Goal: Navigation & Orientation: Find specific page/section

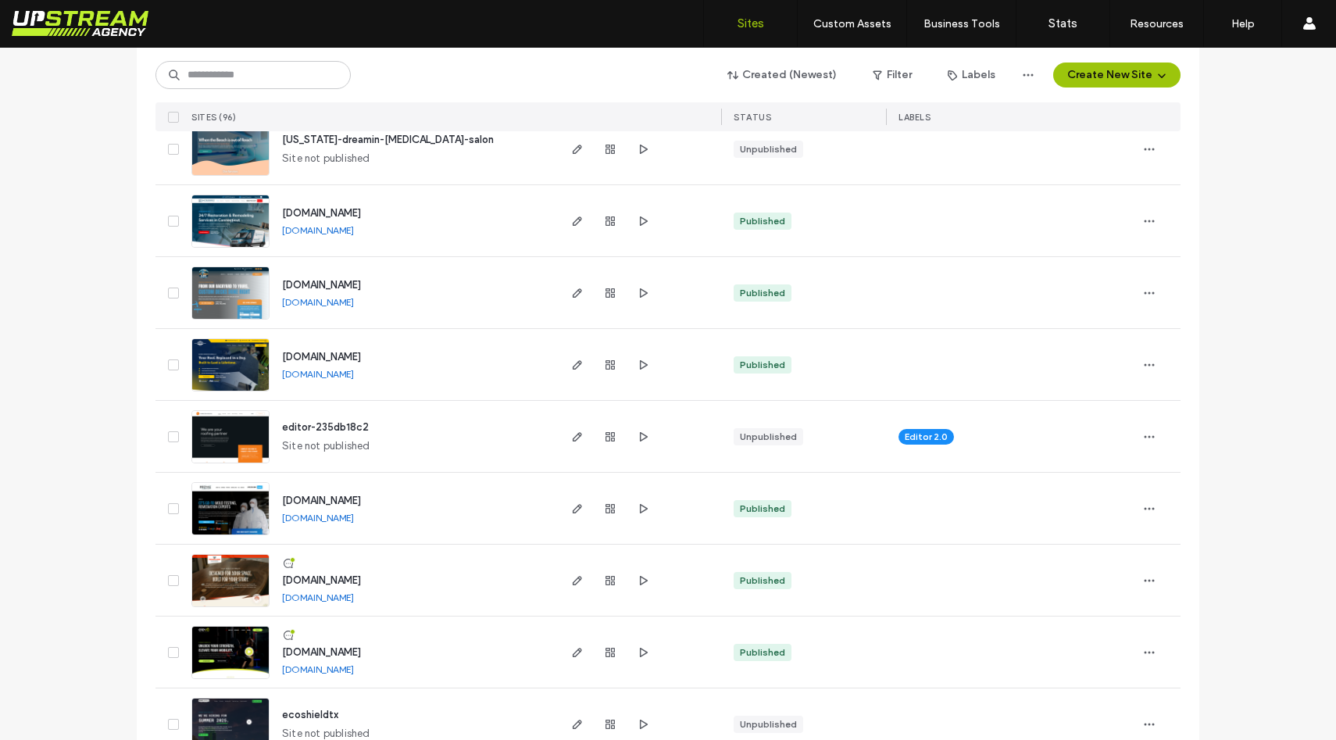
scroll to position [341, 0]
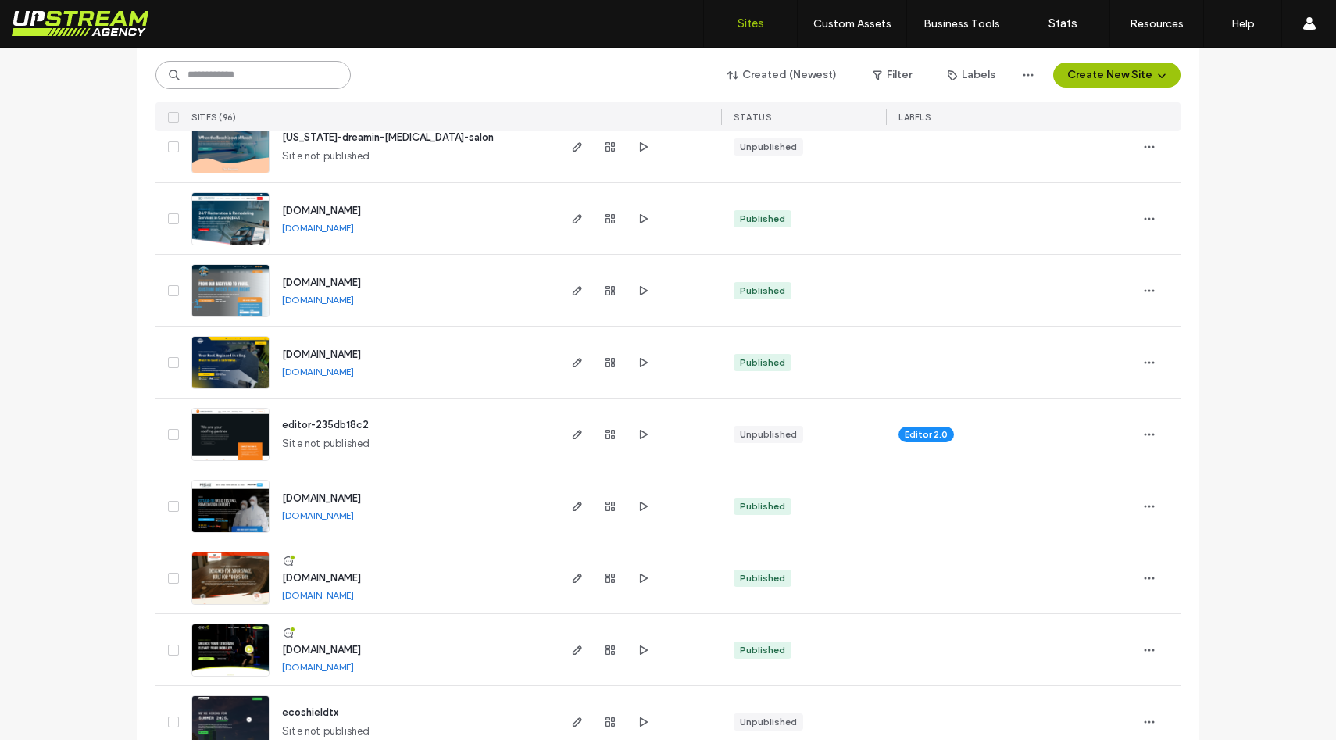
click at [253, 80] on input at bounding box center [252, 75] width 195 height 28
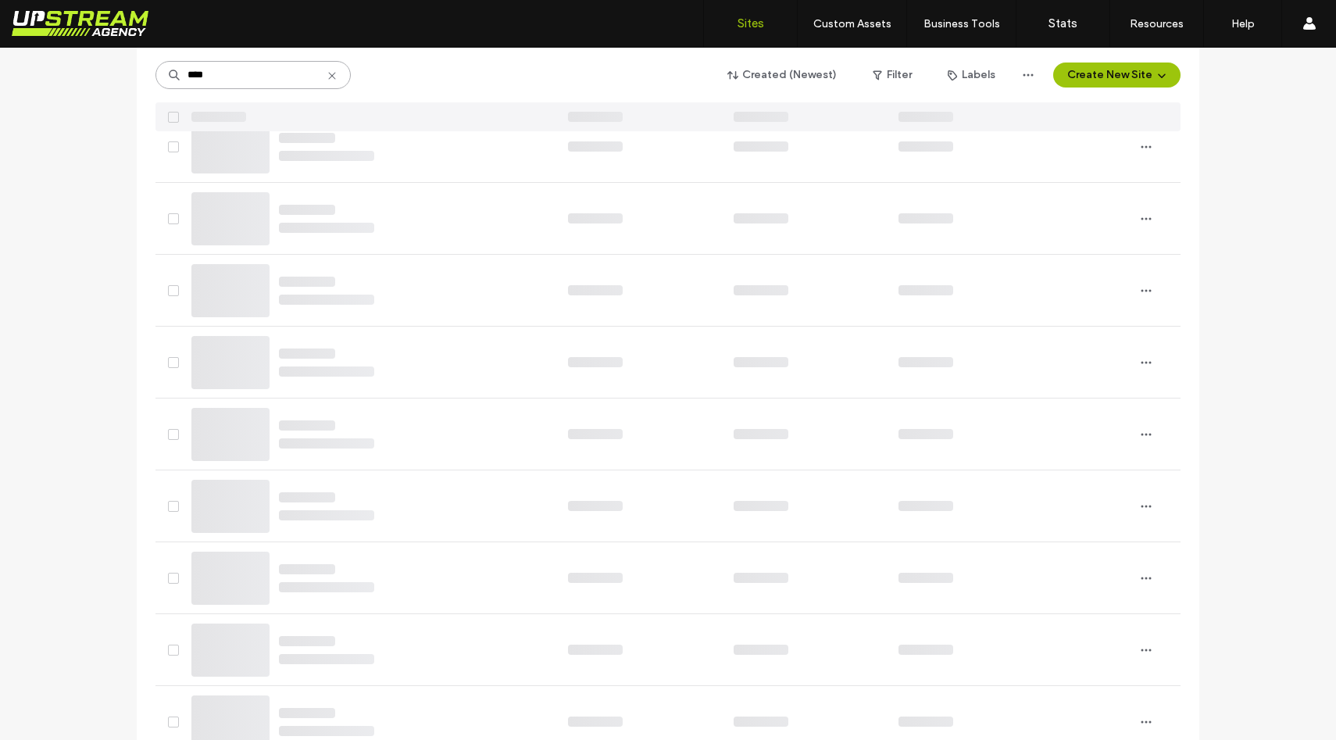
type input "****"
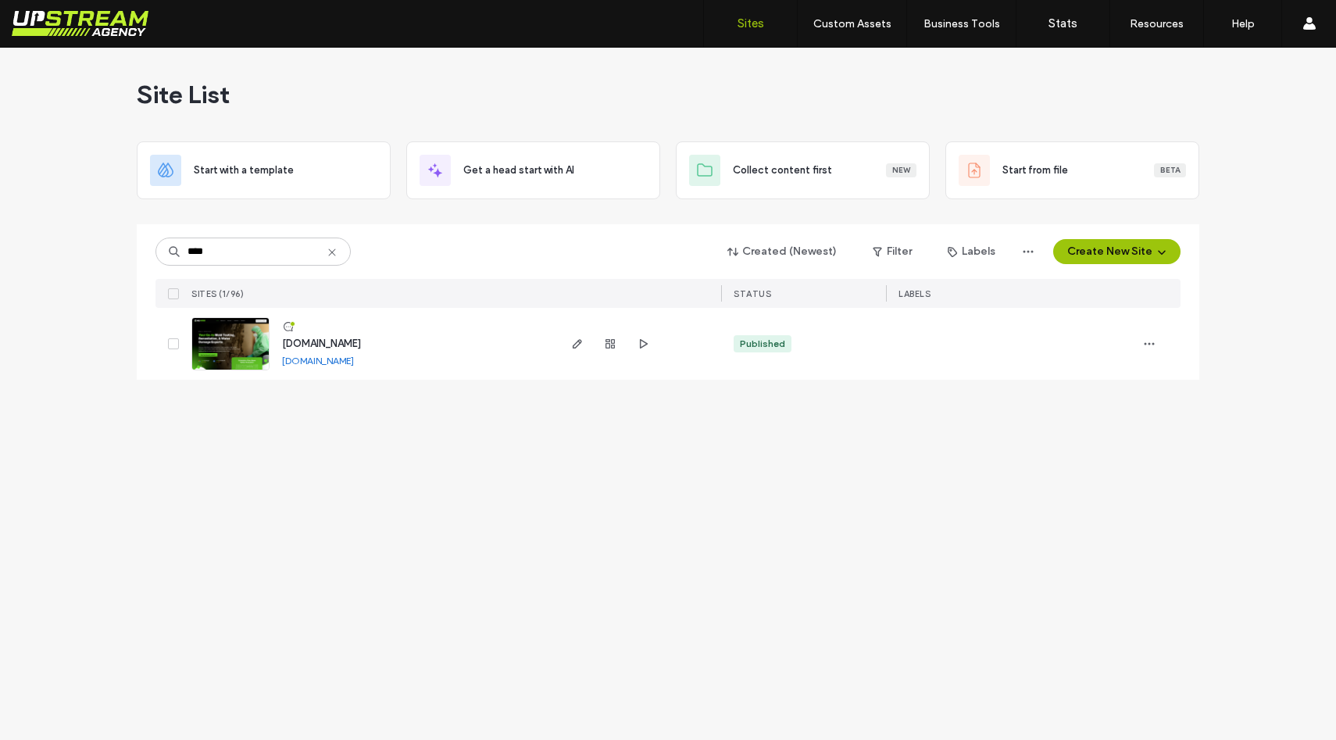
scroll to position [0, 0]
click at [243, 341] on img at bounding box center [230, 371] width 77 height 106
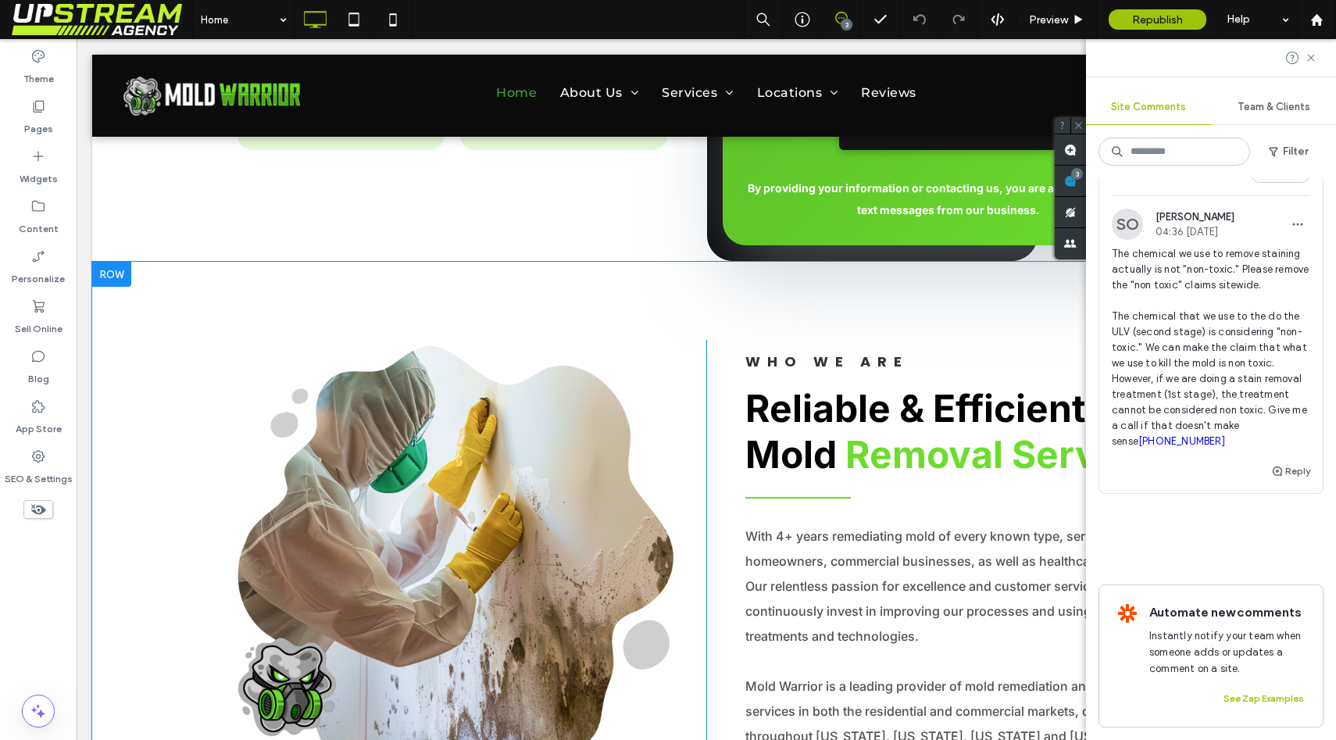
scroll to position [1313, 0]
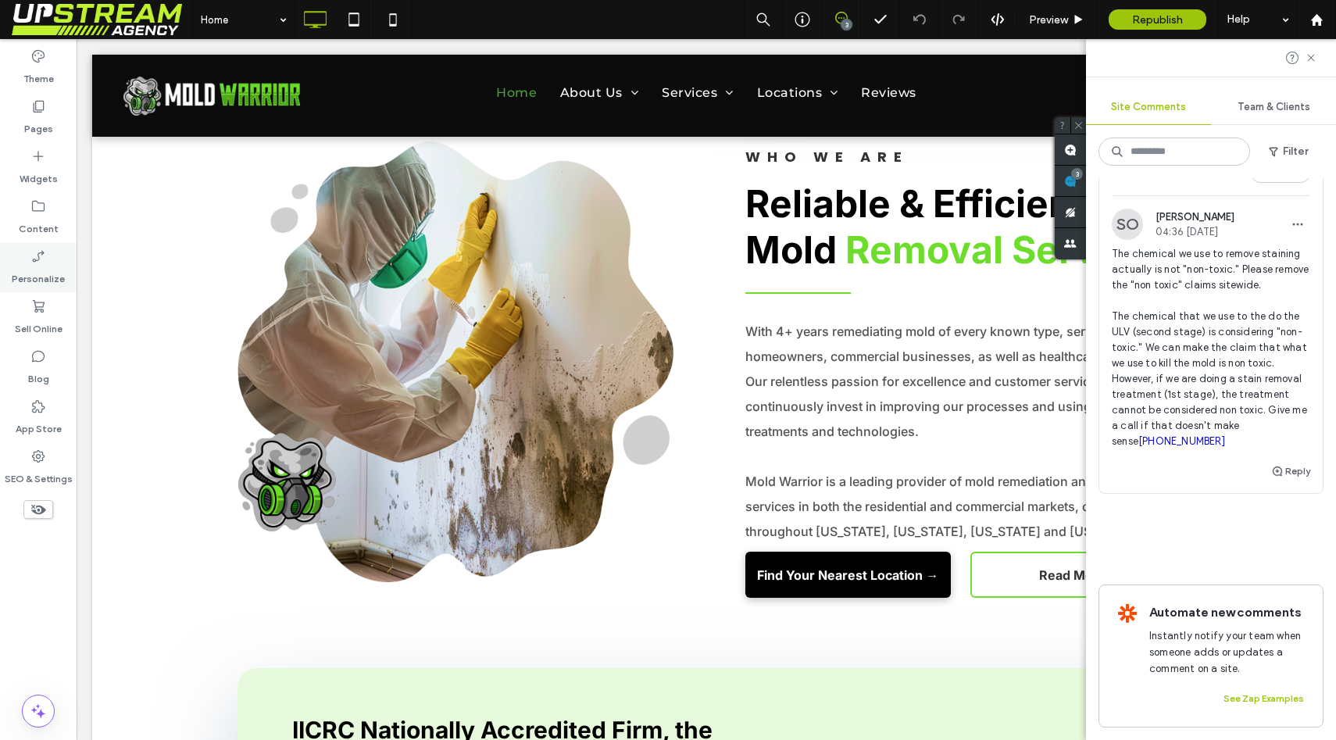
drag, startPoint x: 36, startPoint y: 192, endPoint x: 30, endPoint y: 283, distance: 90.8
click at [36, 195] on div "Content" at bounding box center [38, 217] width 77 height 50
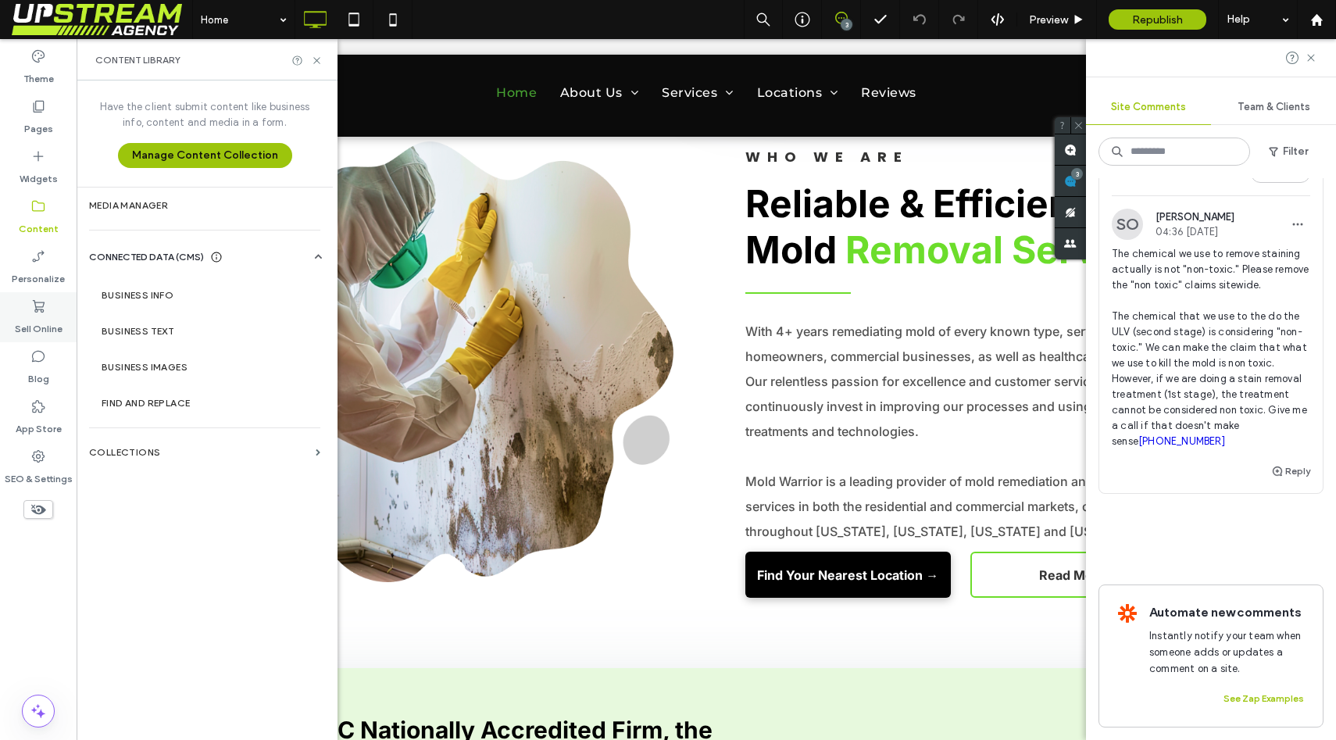
drag, startPoint x: 38, startPoint y: 216, endPoint x: 41, endPoint y: 295, distance: 78.2
click at [38, 217] on label "Content" at bounding box center [39, 225] width 40 height 22
click at [44, 98] on div "Pages" at bounding box center [38, 117] width 77 height 50
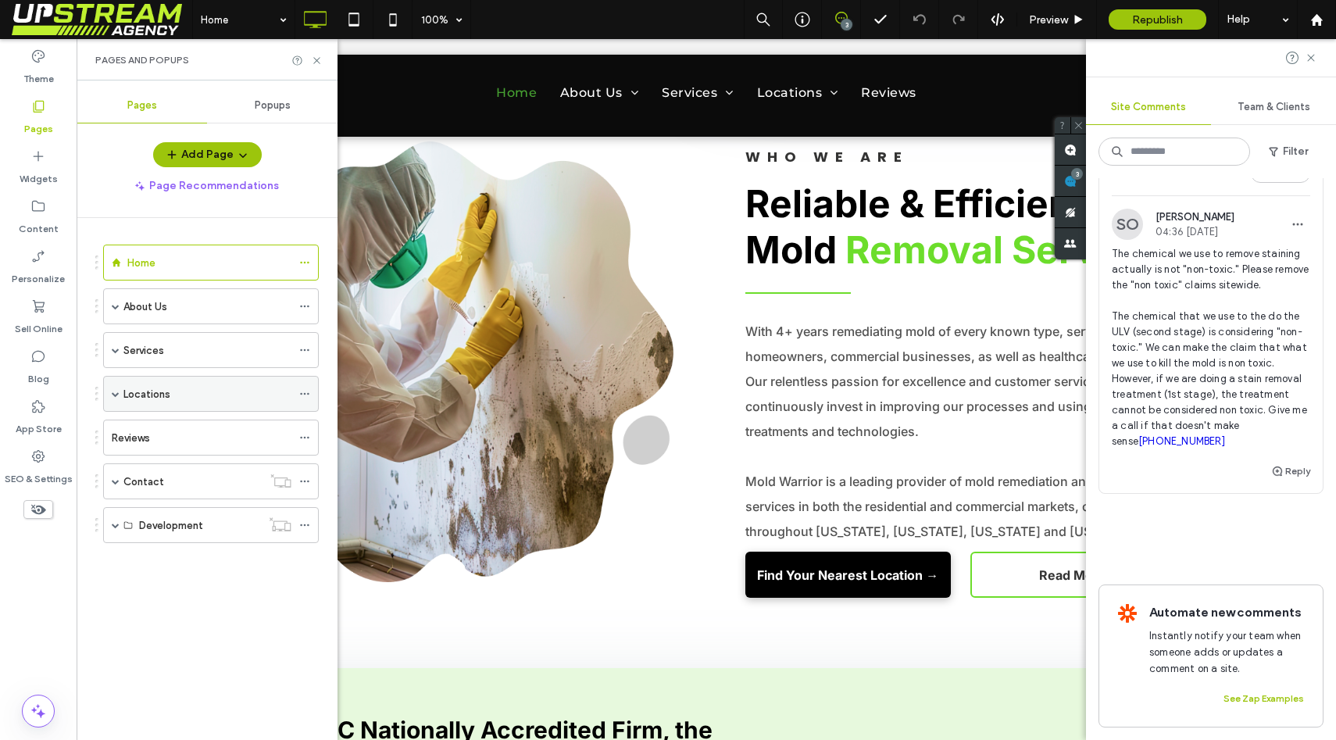
click at [118, 391] on span at bounding box center [116, 394] width 8 height 8
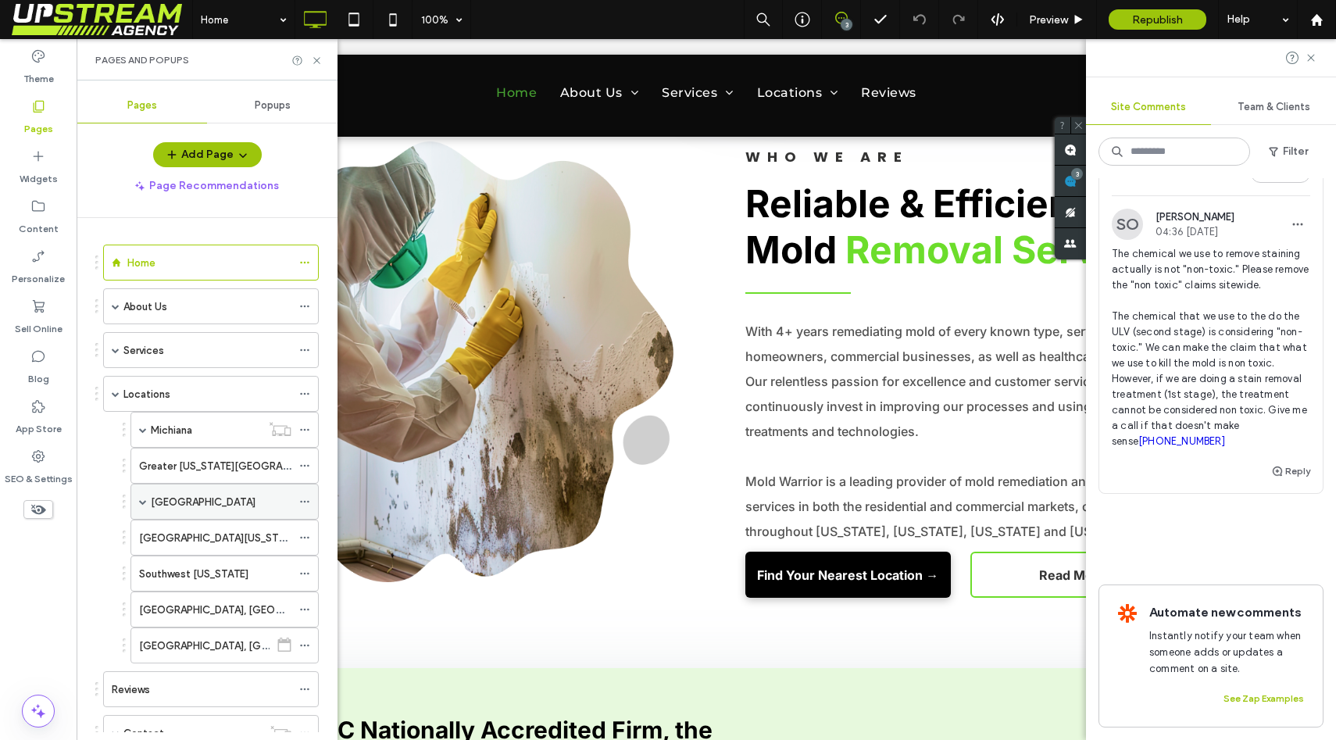
click at [145, 498] on span at bounding box center [143, 502] width 8 height 8
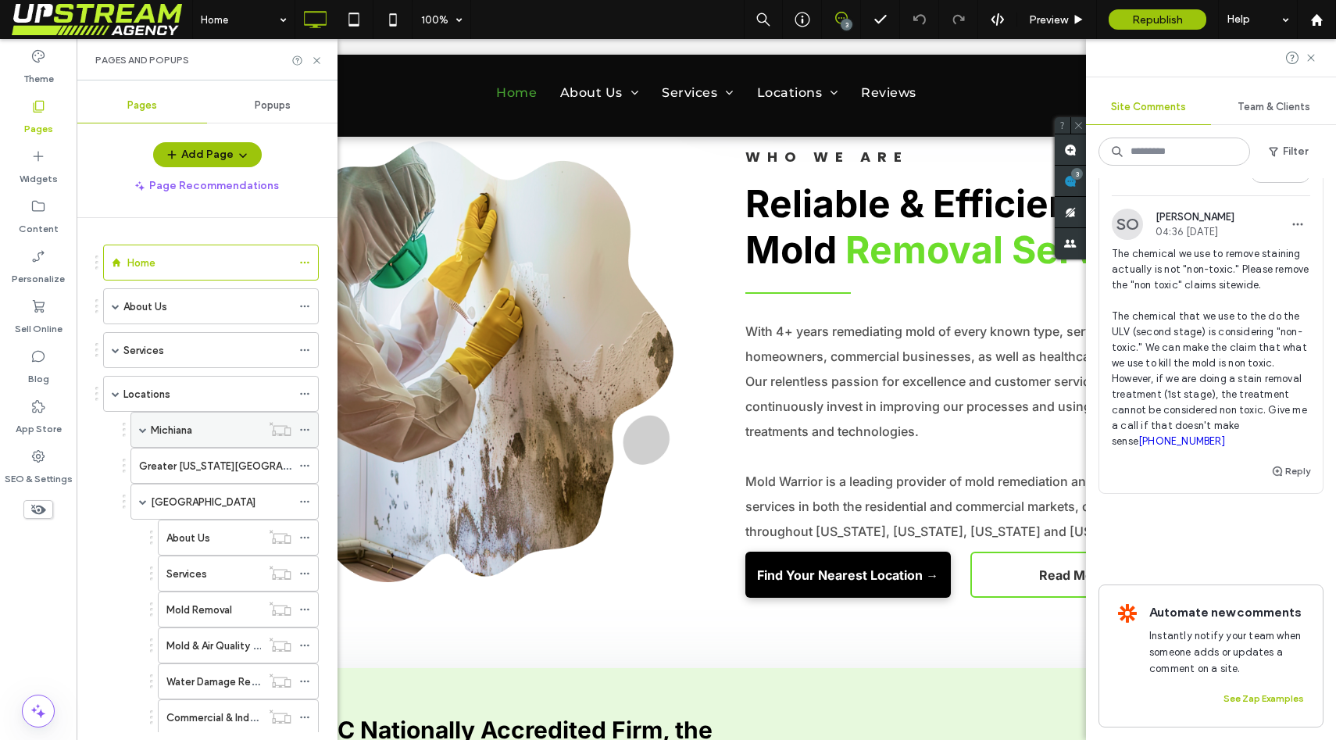
click at [210, 430] on div "Michiana" at bounding box center [206, 430] width 110 height 16
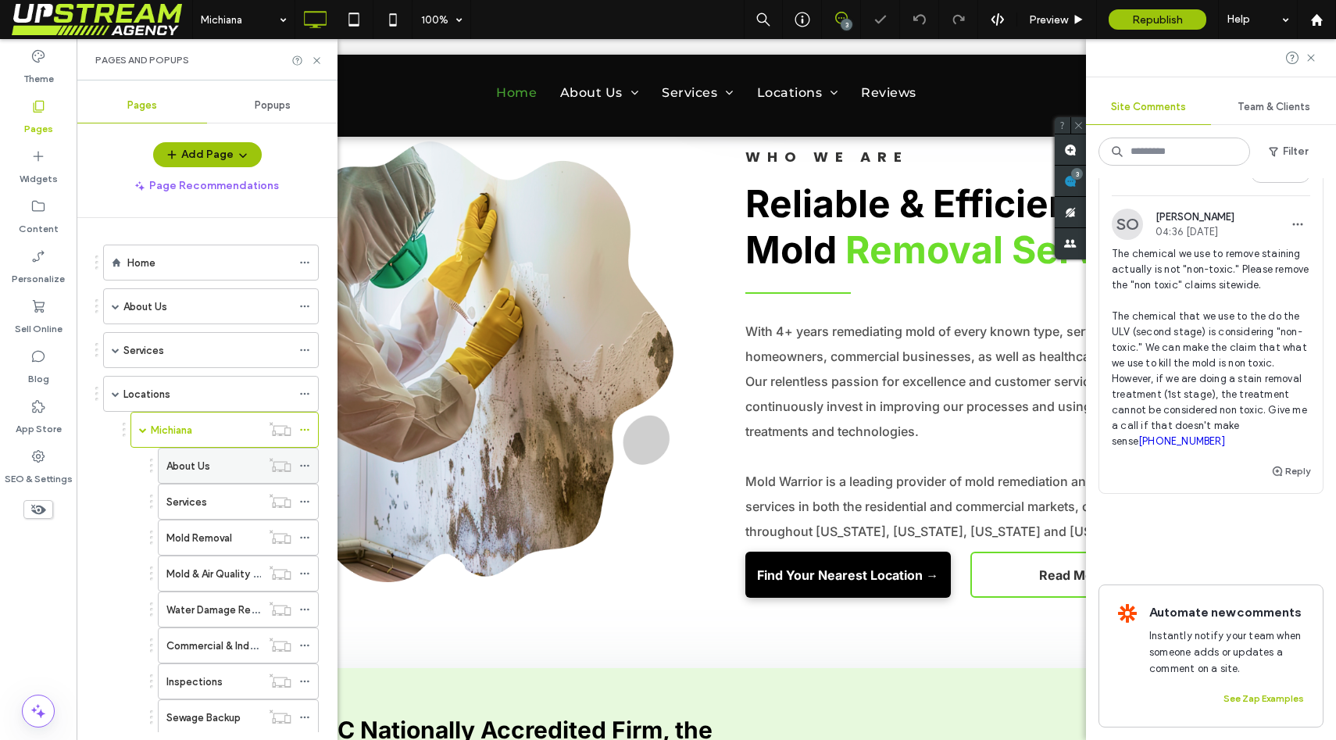
click at [230, 476] on div "About Us" at bounding box center [213, 465] width 95 height 34
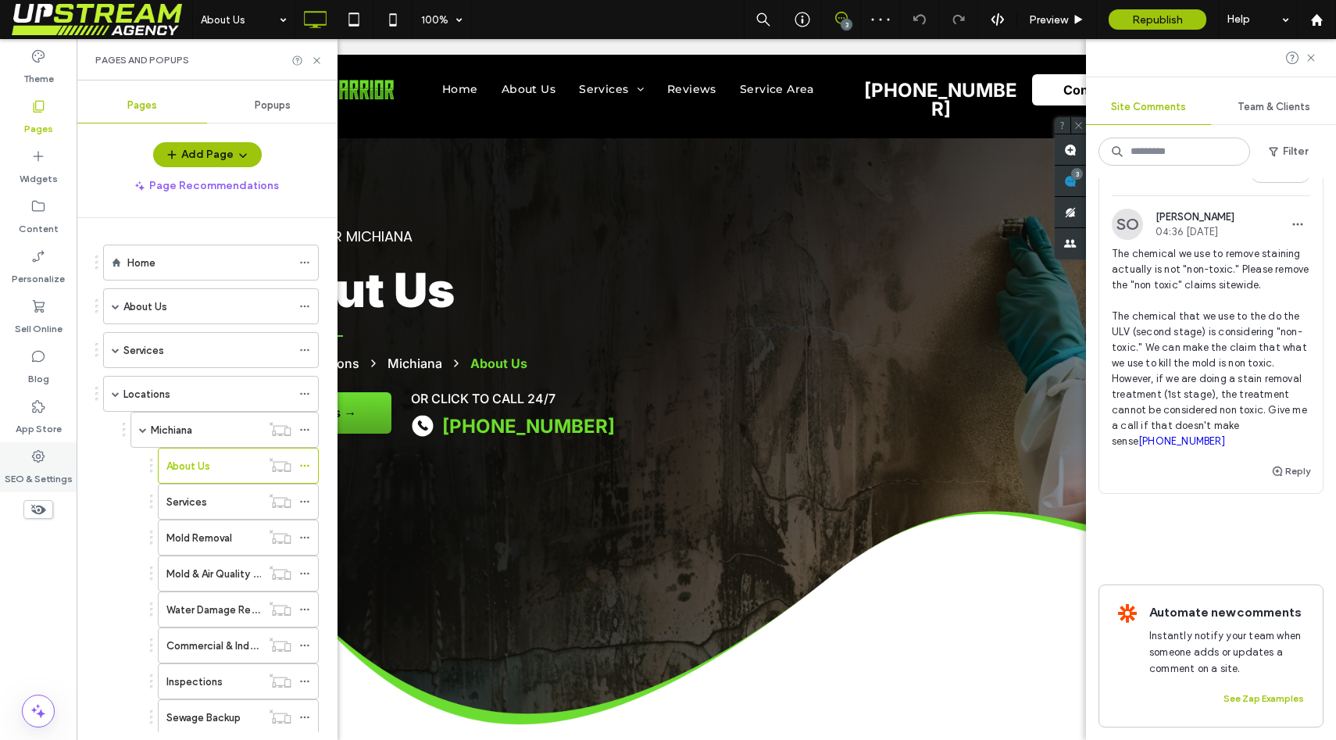
click at [4, 471] on div "SEO & Settings" at bounding box center [38, 467] width 77 height 50
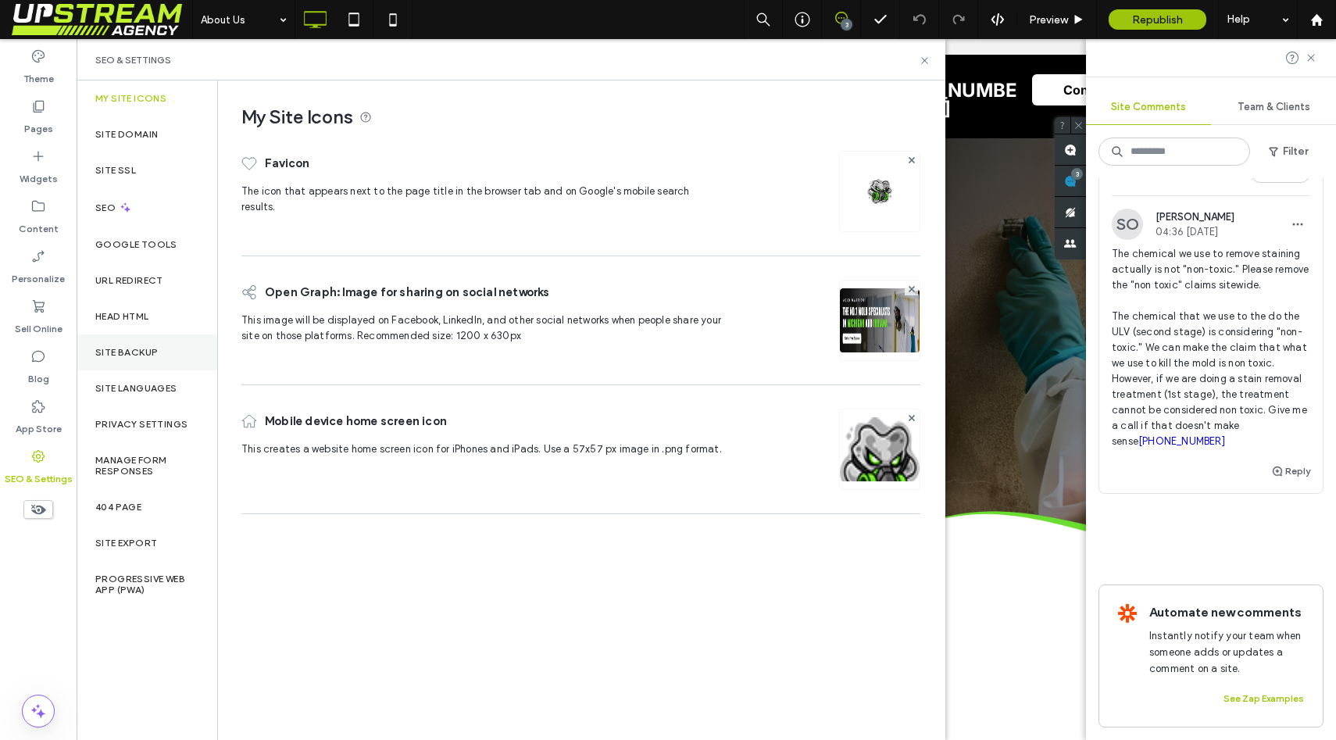
click at [129, 352] on label "Site Backup" at bounding box center [126, 352] width 63 height 11
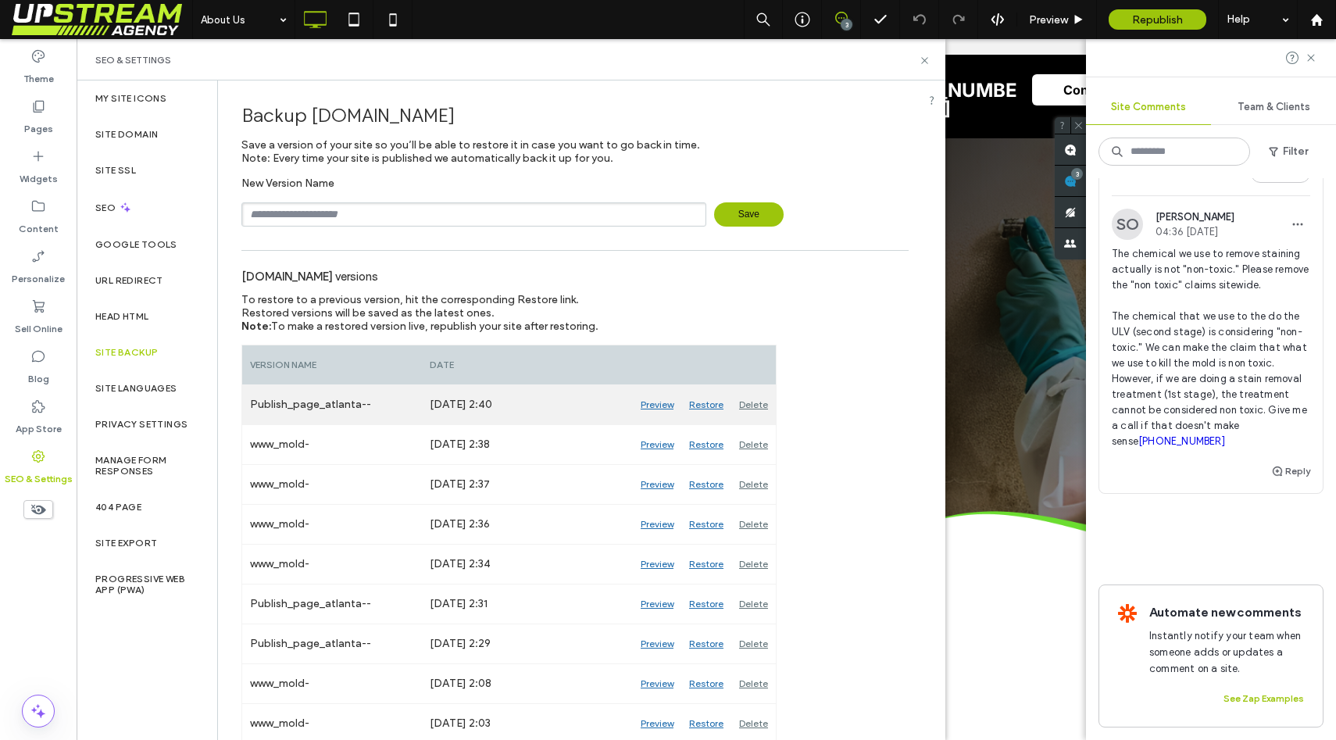
click at [656, 408] on div "Preview" at bounding box center [657, 404] width 48 height 39
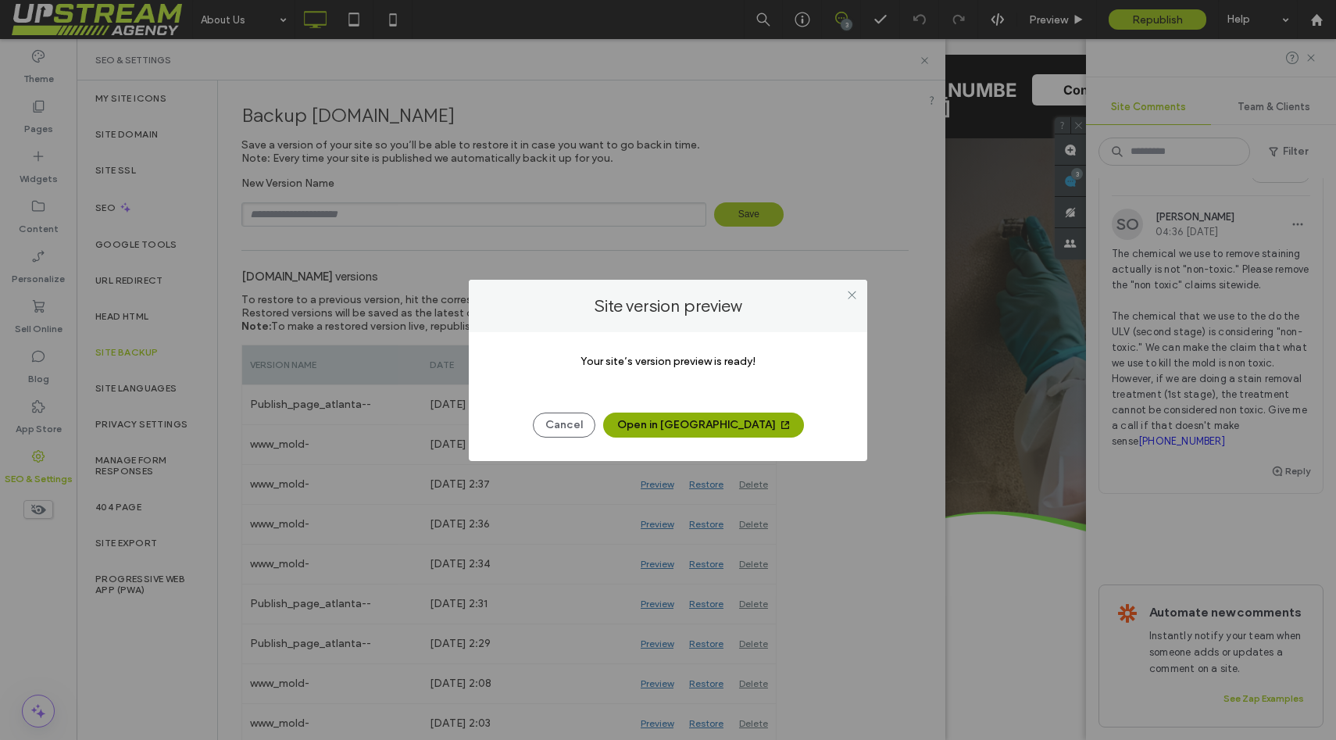
click at [684, 425] on button "Open in New Tab" at bounding box center [703, 425] width 201 height 25
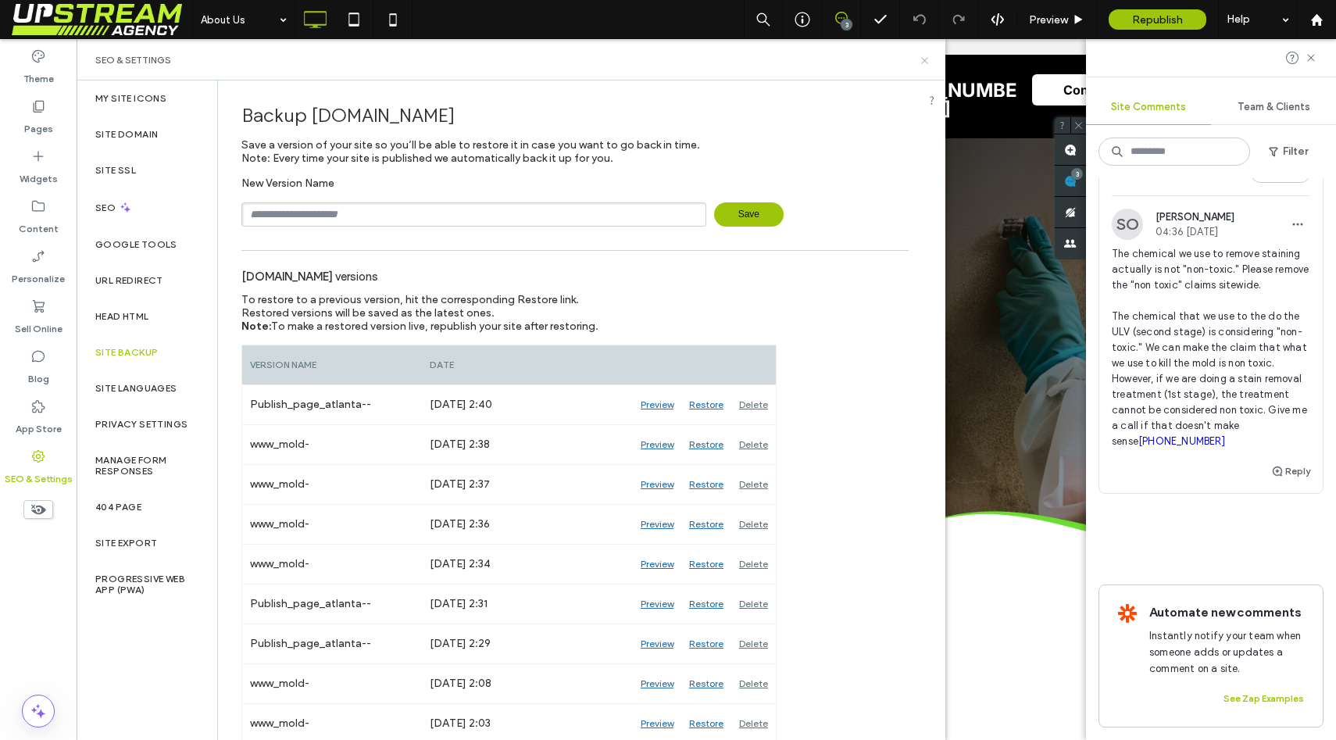
click at [925, 58] on icon at bounding box center [925, 61] width 12 height 12
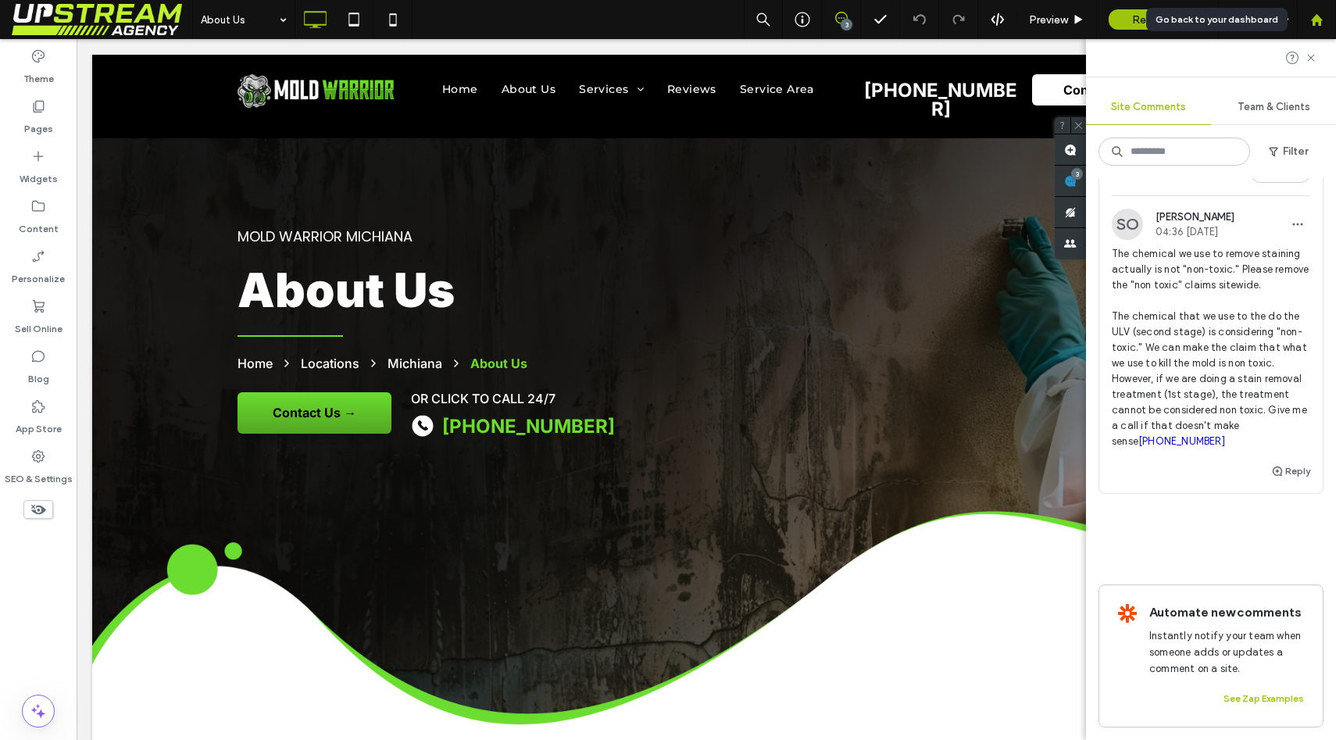
click at [1310, 24] on icon at bounding box center [1316, 19] width 13 height 13
